Goal: Task Accomplishment & Management: Use online tool/utility

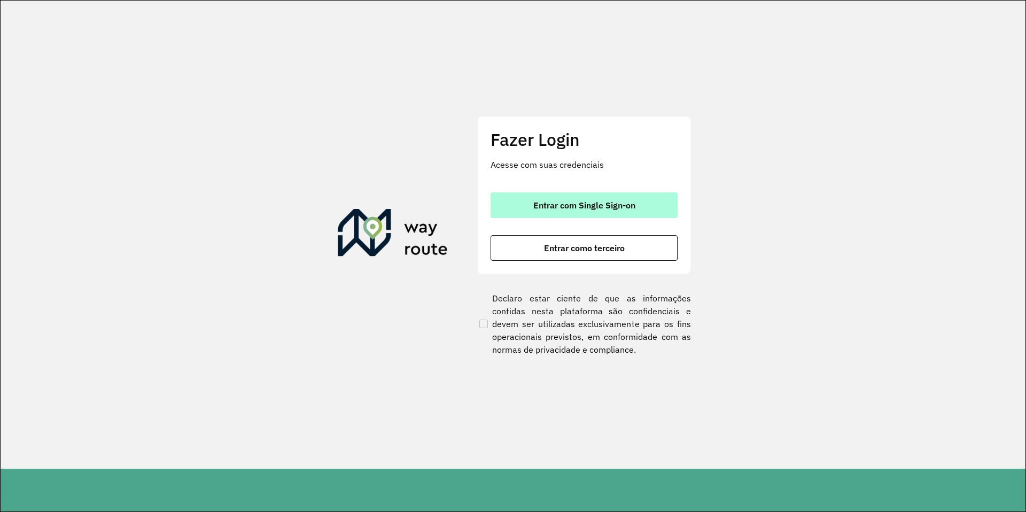
click at [614, 204] on span "Entrar com Single Sign-on" at bounding box center [584, 205] width 102 height 9
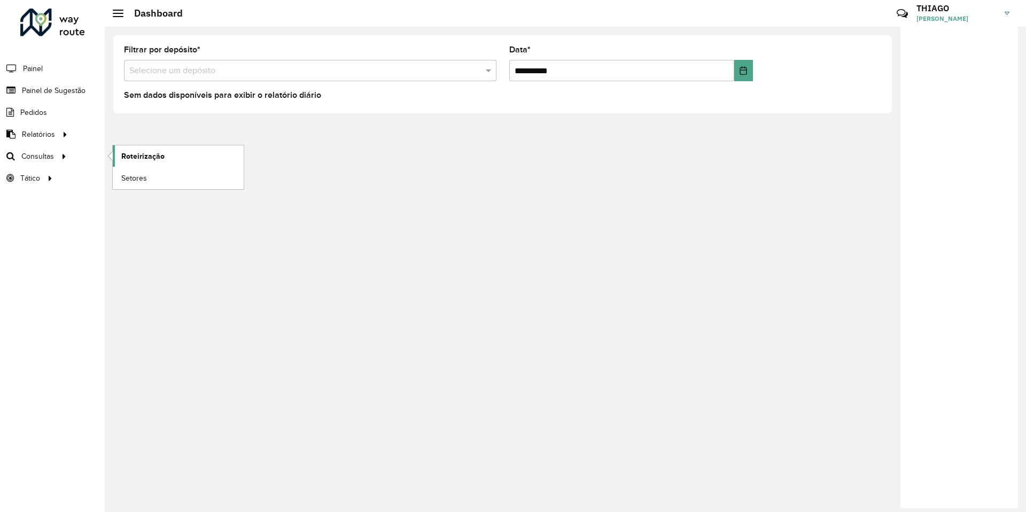
click at [128, 155] on span "Roteirização" at bounding box center [142, 156] width 43 height 11
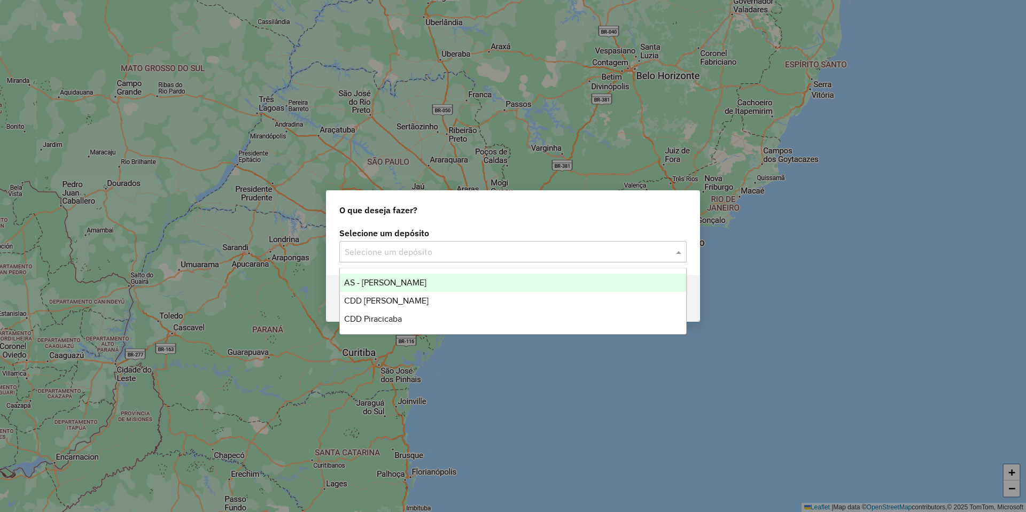
click at [400, 254] on input "text" at bounding box center [502, 252] width 315 height 13
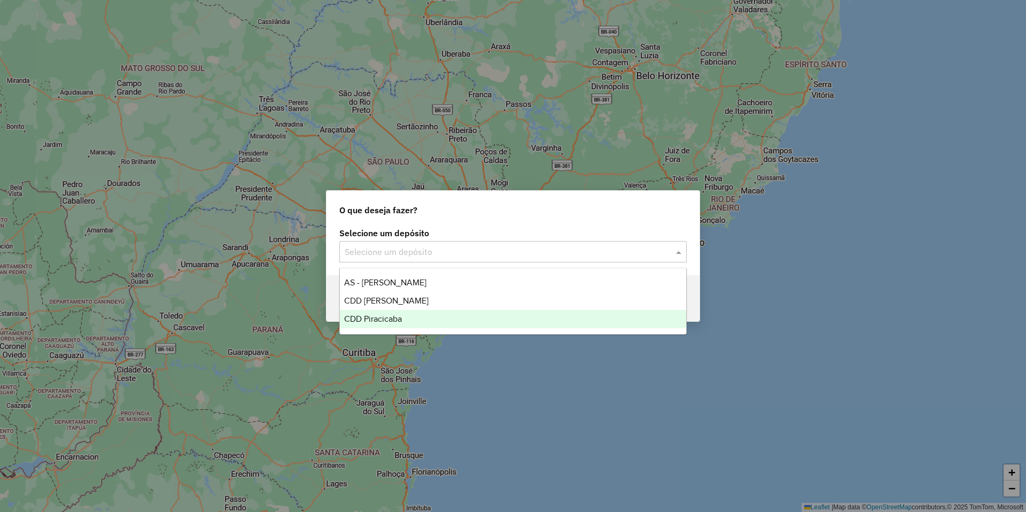
click at [401, 328] on ng-dropdown-panel "AS - MOGI MIRIM CDD Mogi Mirim CDD Piracicaba" at bounding box center [512, 301] width 347 height 67
click at [403, 322] on div "CDD Piracicaba" at bounding box center [513, 319] width 346 height 18
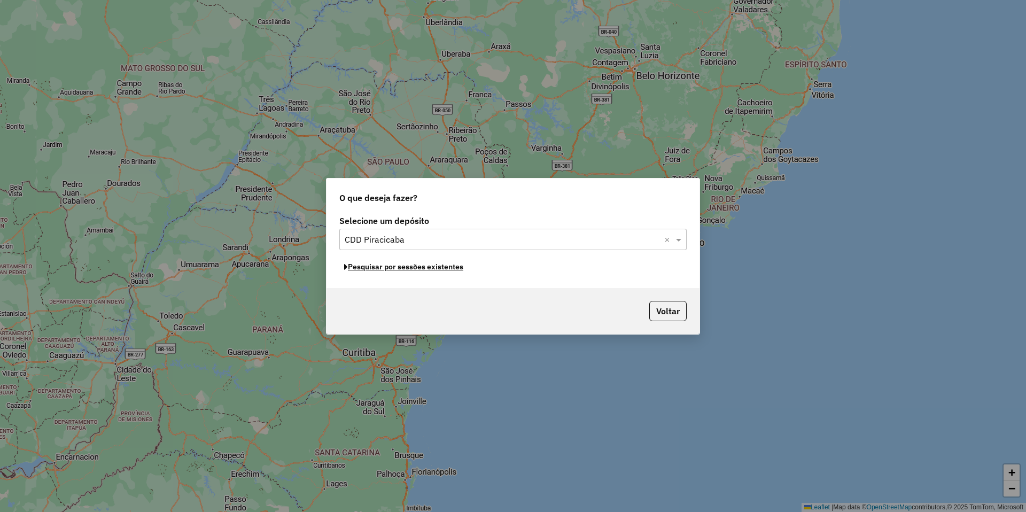
click at [415, 269] on button "Pesquisar por sessões existentes" at bounding box center [403, 267] width 129 height 17
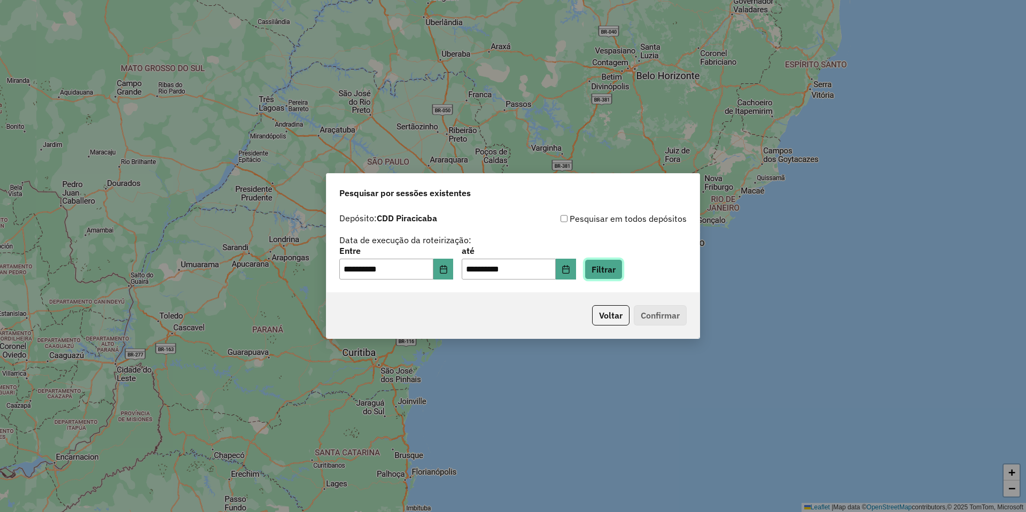
click at [616, 270] on button "Filtrar" at bounding box center [603, 269] width 38 height 20
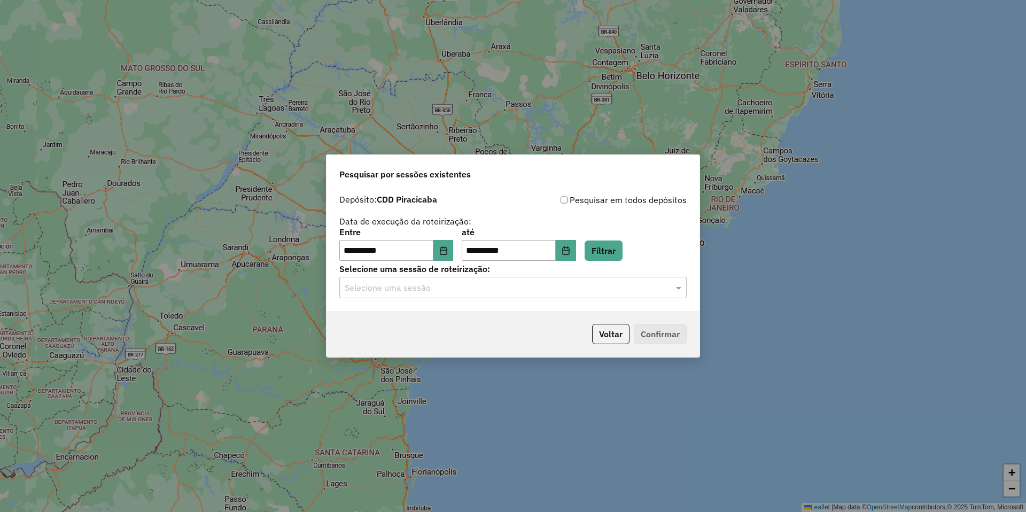
click at [389, 287] on input "text" at bounding box center [502, 287] width 315 height 13
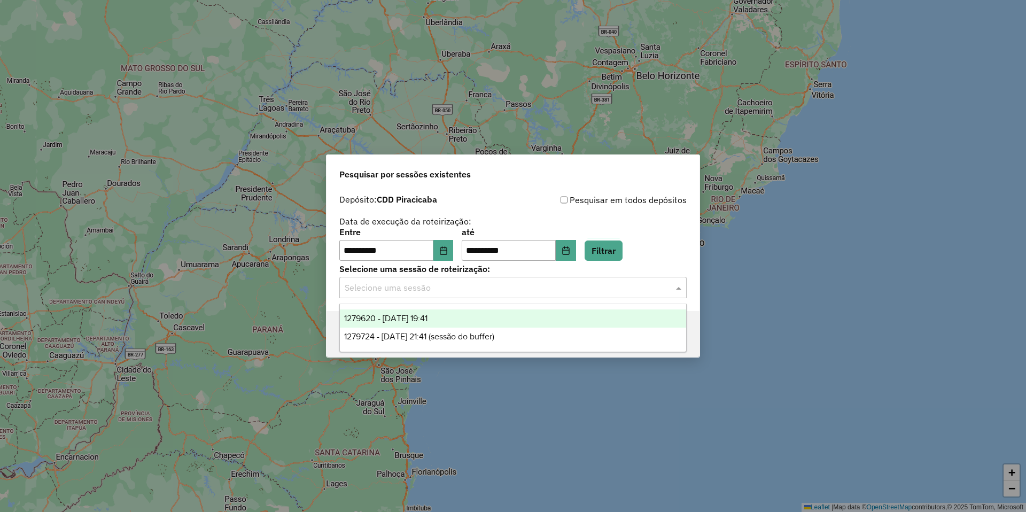
click at [427, 317] on span "1279620 - 20/09/2025 19:41" at bounding box center [385, 318] width 83 height 9
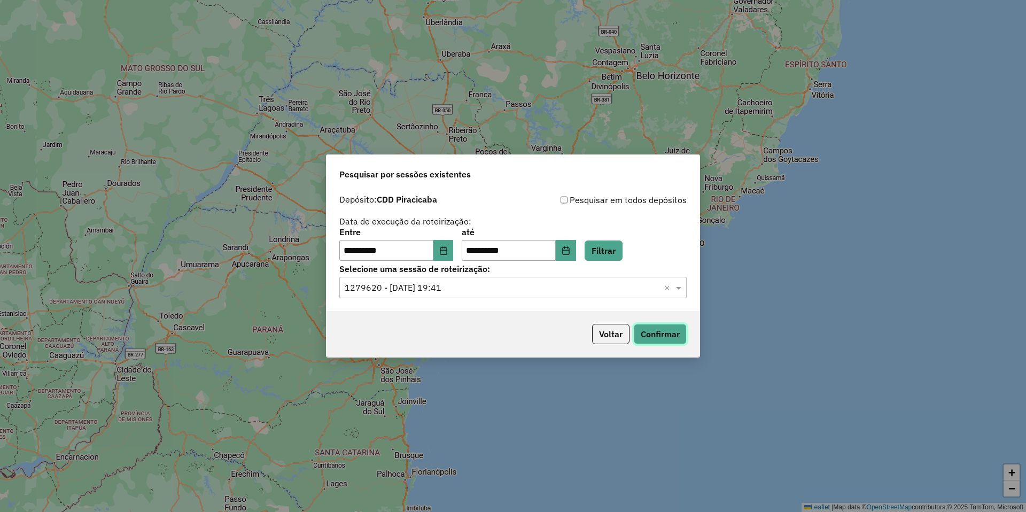
click at [668, 327] on button "Confirmar" at bounding box center [659, 334] width 53 height 20
